Goal: Find specific page/section: Find specific page/section

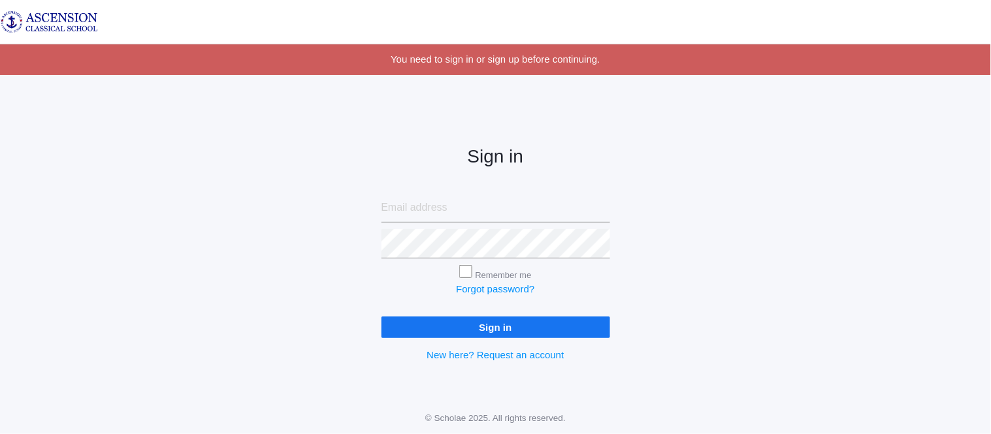
type input "[EMAIL_ADDRESS][DOMAIN_NAME]"
click at [430, 323] on input "Sign in" at bounding box center [495, 328] width 229 height 22
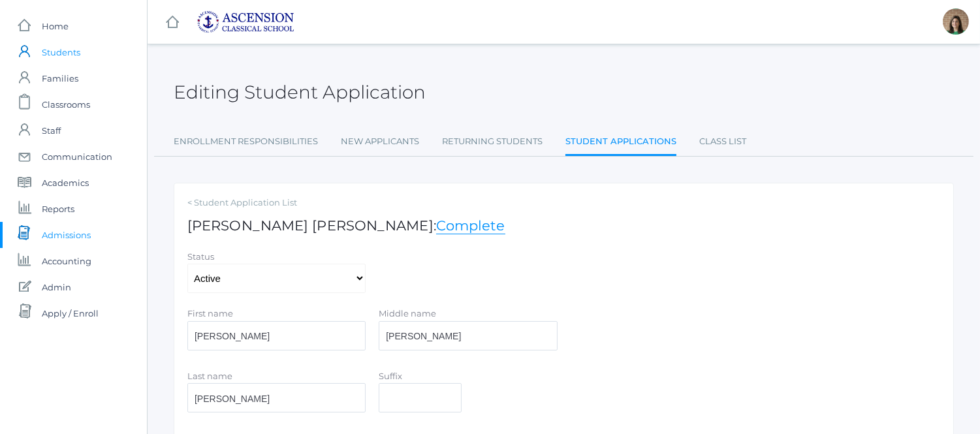
click at [67, 54] on span "Students" at bounding box center [61, 52] width 39 height 26
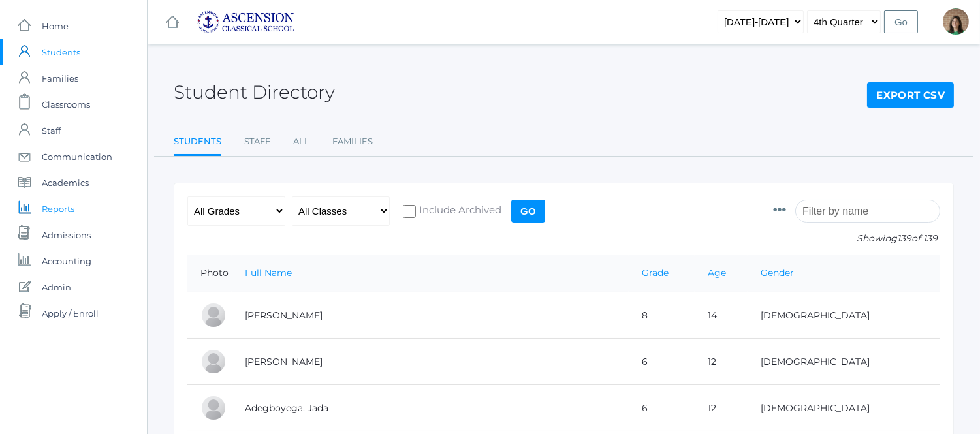
click at [63, 206] on span "Reports" at bounding box center [58, 209] width 33 height 26
